Goal: Task Accomplishment & Management: Use online tool/utility

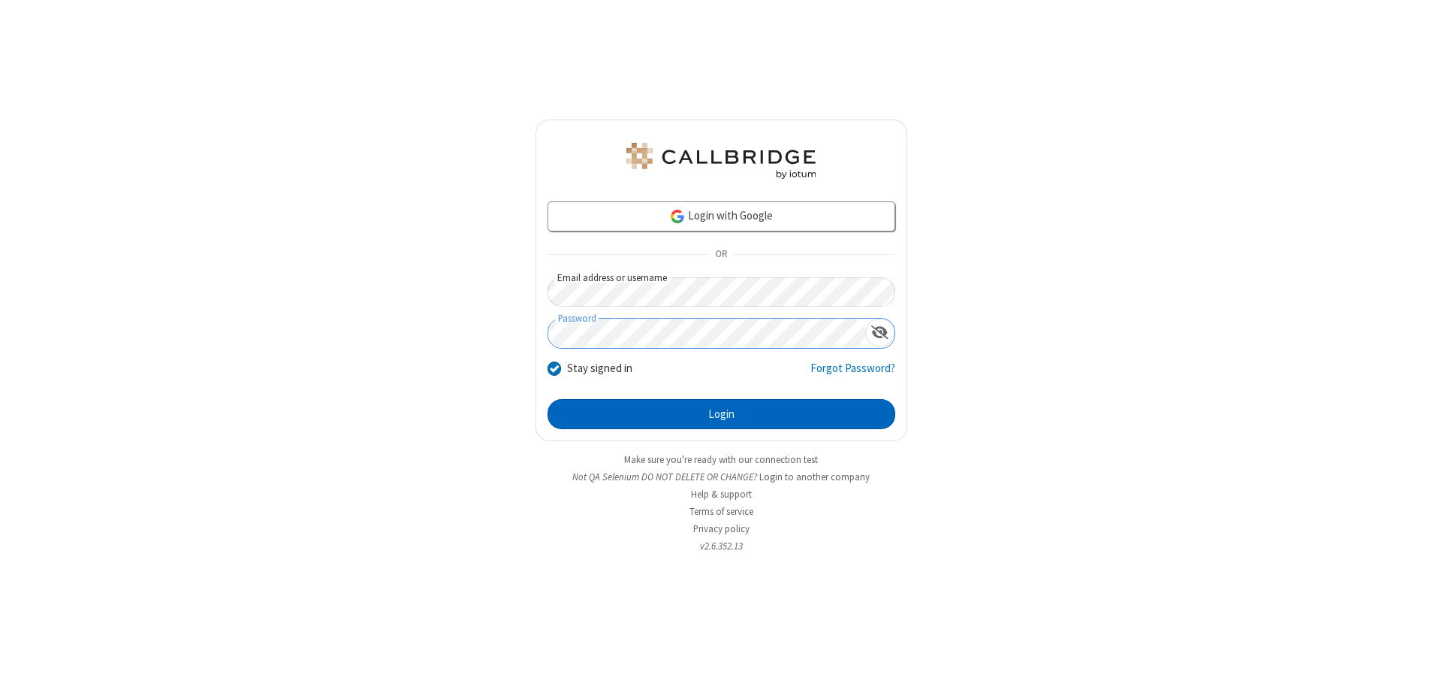
click at [721, 414] on button "Login" at bounding box center [722, 414] width 348 height 30
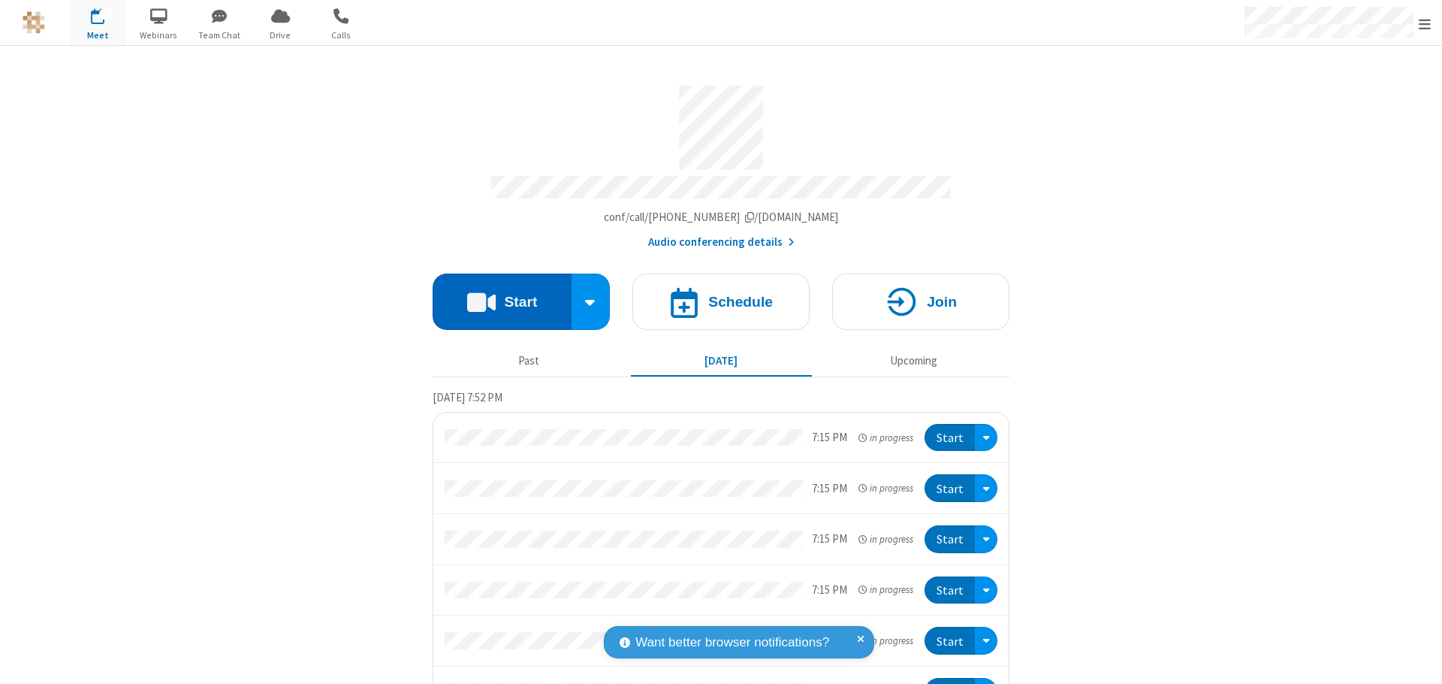
click at [496, 294] on button "Start" at bounding box center [502, 301] width 139 height 56
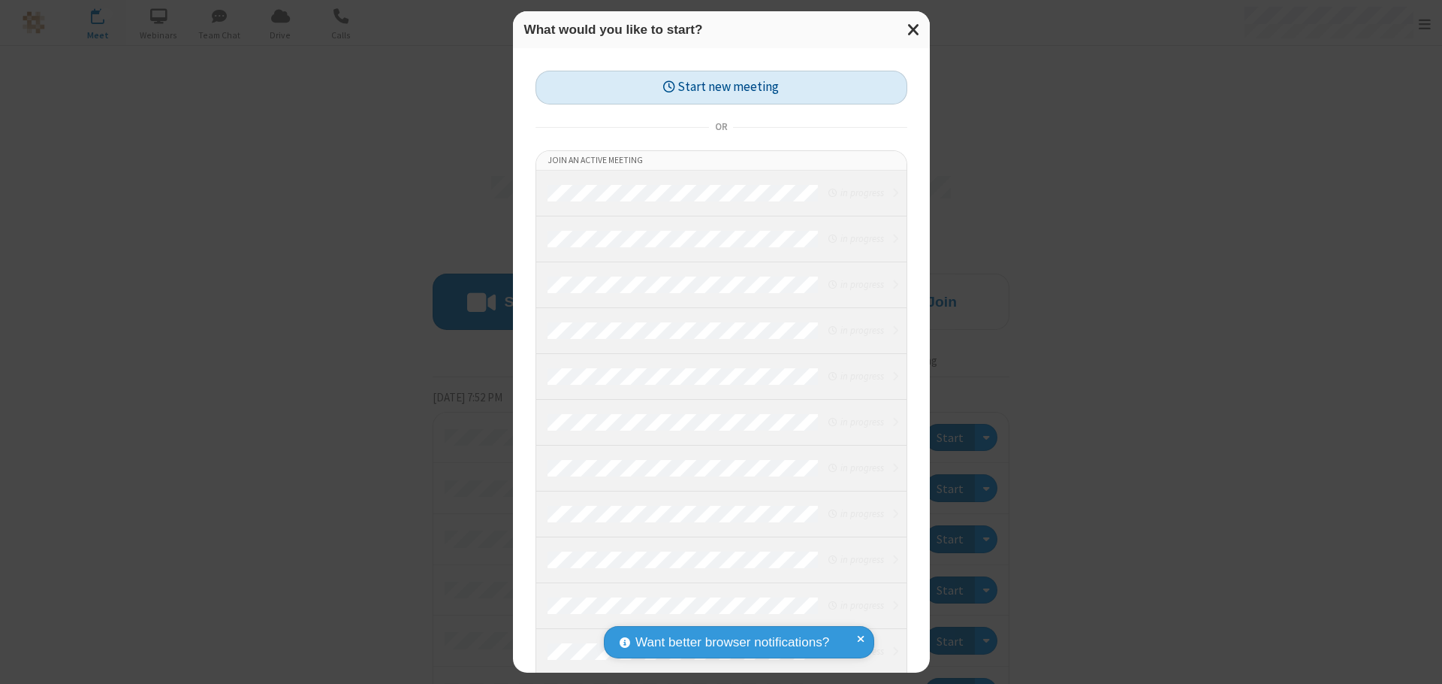
click at [721, 87] on button "Start new meeting" at bounding box center [722, 88] width 372 height 34
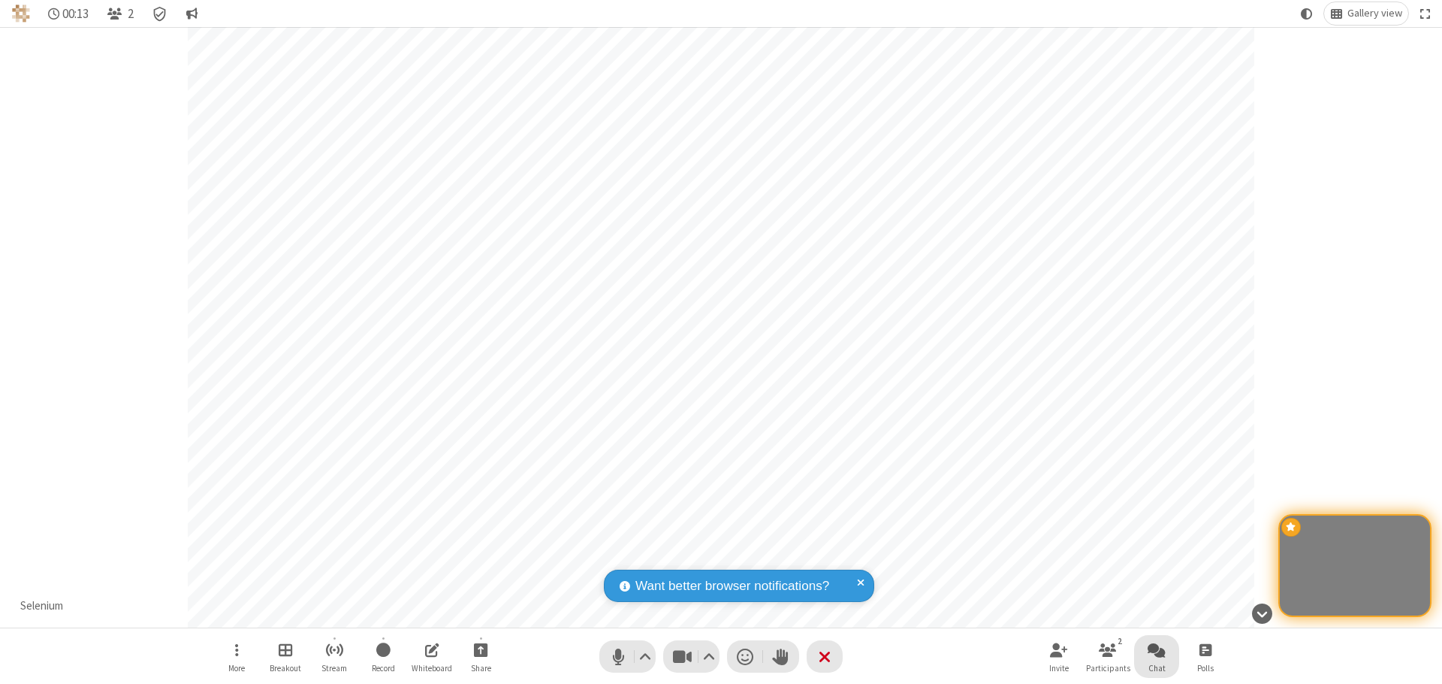
click at [1157, 649] on span "Open chat" at bounding box center [1157, 649] width 18 height 19
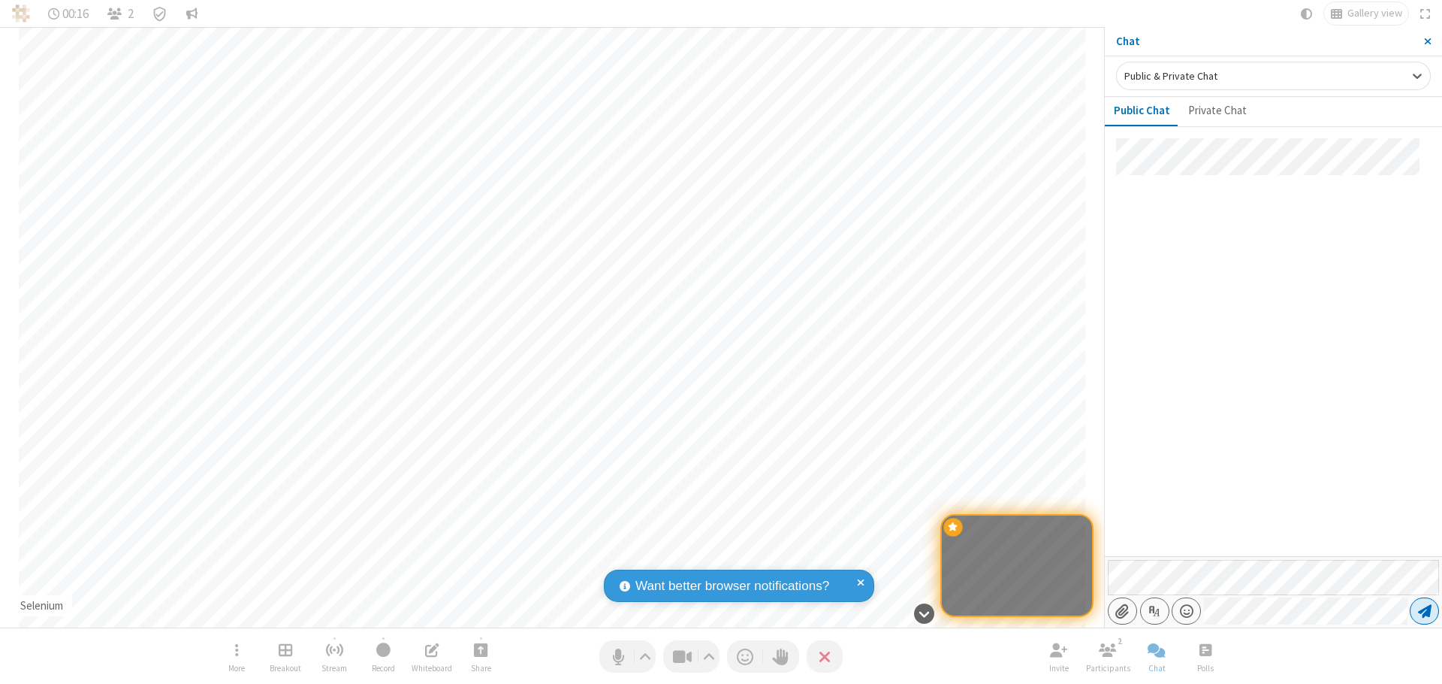
click at [1424, 611] on span "Send message" at bounding box center [1425, 610] width 14 height 15
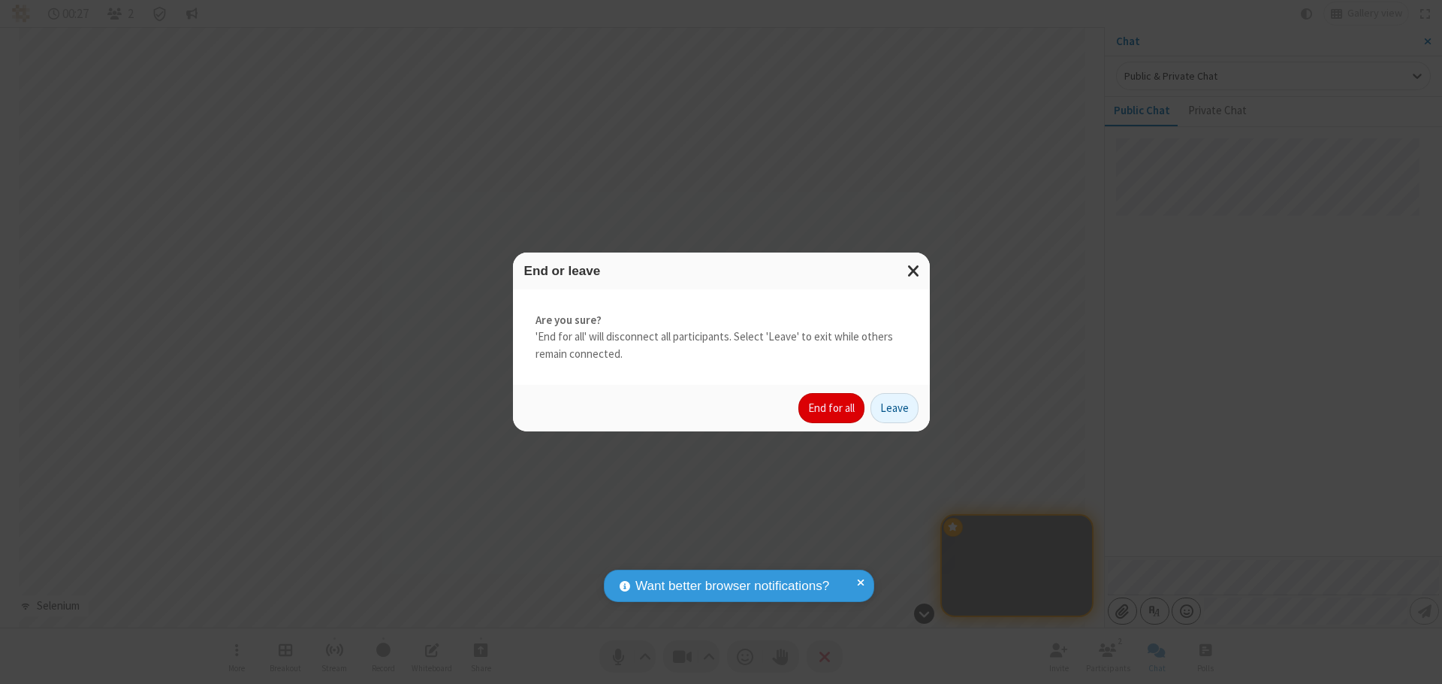
click at [832, 408] on button "End for all" at bounding box center [832, 408] width 66 height 30
